Goal: Transaction & Acquisition: Download file/media

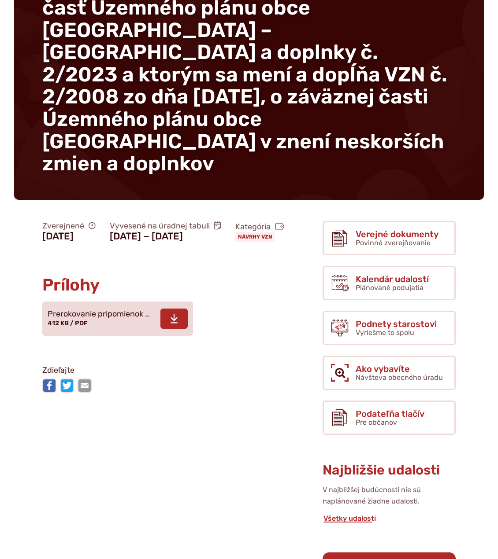
scroll to position [176, 0]
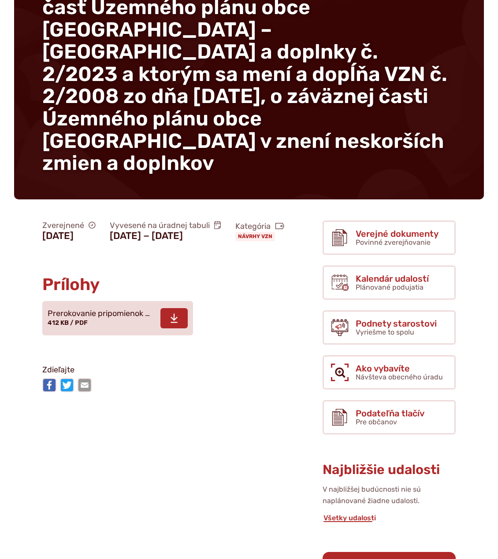
click at [84, 319] on span "412 KB / PDF" at bounding box center [68, 322] width 40 height 7
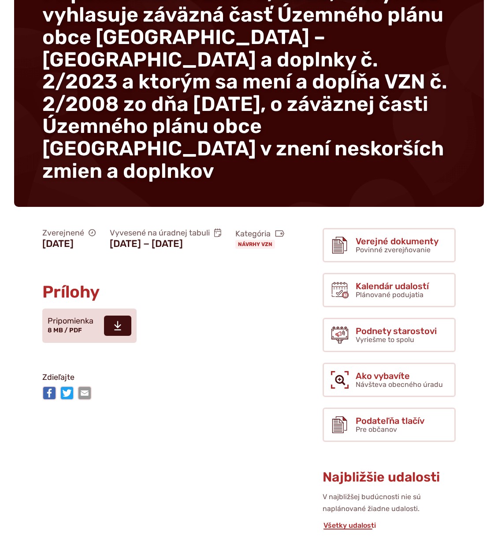
scroll to position [176, 0]
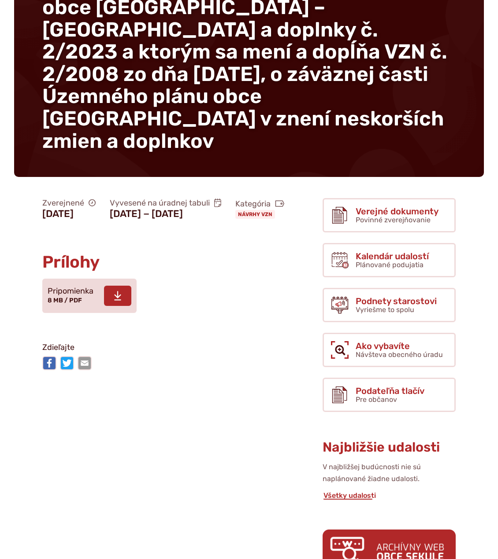
click at [74, 297] on span "8 MB / PDF" at bounding box center [65, 300] width 34 height 7
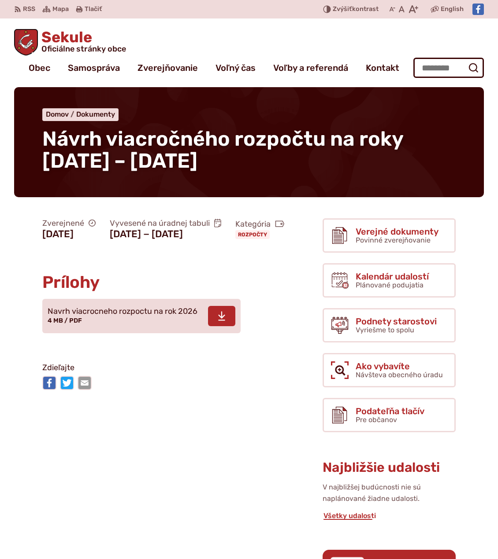
click at [114, 328] on span "Navrh viacrocneho rozpoctu na rok 2026 4 MB / PDF" at bounding box center [123, 316] width 150 height 25
